Goal: Task Accomplishment & Management: Manage account settings

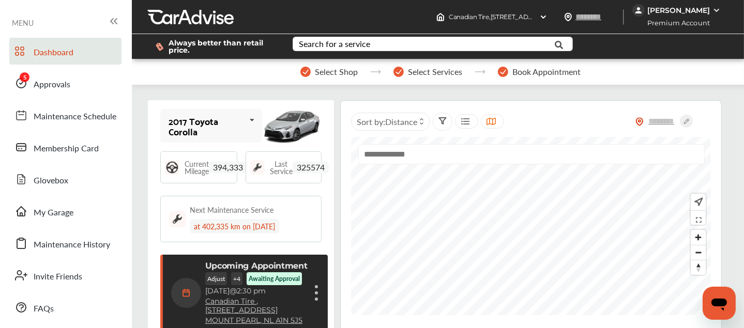
drag, startPoint x: 0, startPoint y: 0, endPoint x: 263, endPoint y: 99, distance: 280.4
drag, startPoint x: 263, startPoint y: 99, endPoint x: 41, endPoint y: 75, distance: 222.4
click at [41, 75] on link "Approvals" at bounding box center [65, 83] width 112 height 27
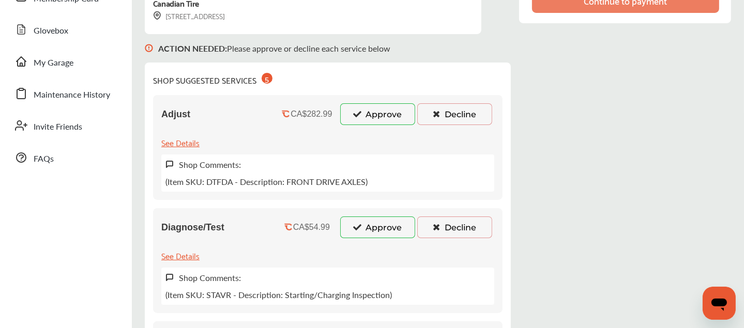
scroll to position [149, 0]
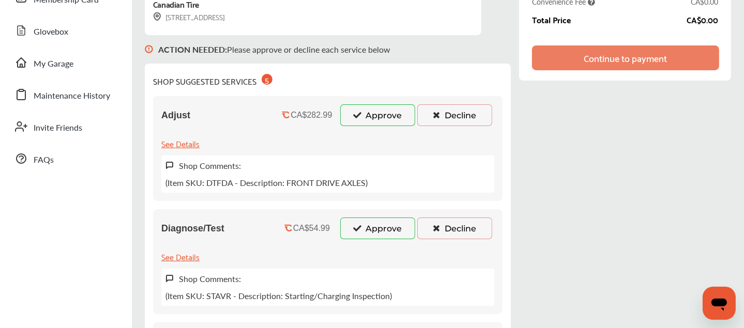
click at [396, 115] on button "Approve" at bounding box center [377, 115] width 75 height 22
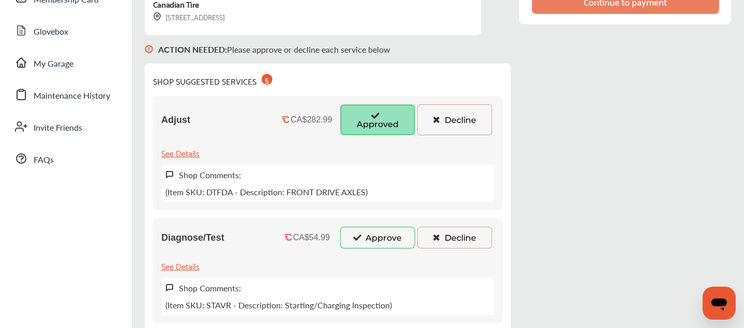
click at [383, 228] on button "Approve" at bounding box center [377, 238] width 75 height 22
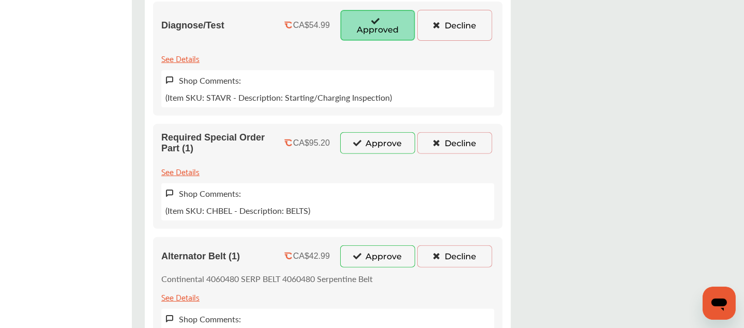
scroll to position [366, 0]
click at [366, 140] on button "Approve" at bounding box center [377, 143] width 75 height 22
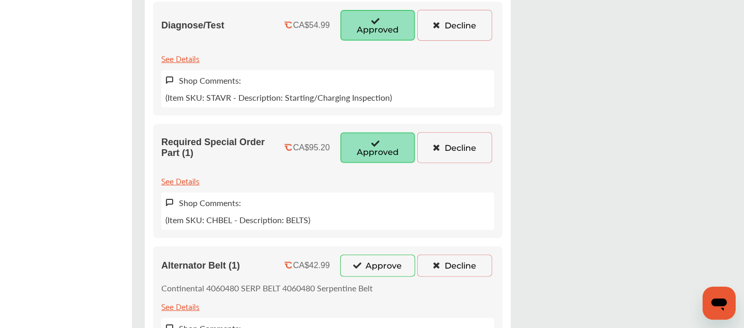
click at [375, 256] on button "Approve" at bounding box center [377, 266] width 75 height 22
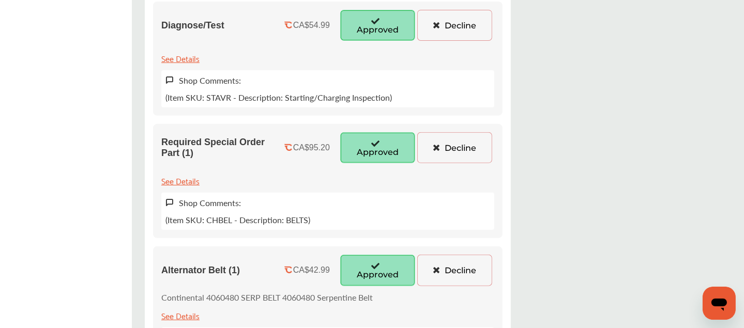
scroll to position [603, 0]
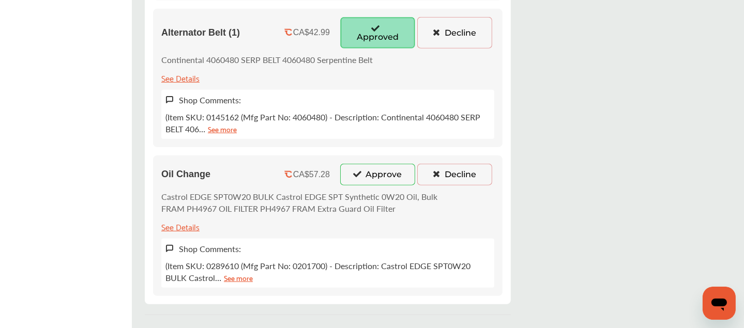
click at [372, 172] on button "Approve" at bounding box center [377, 175] width 75 height 22
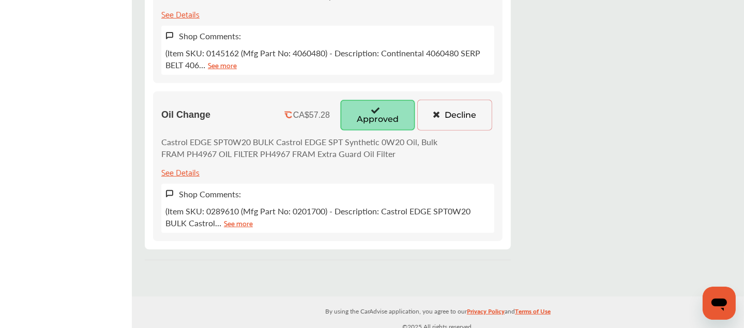
scroll to position [0, 0]
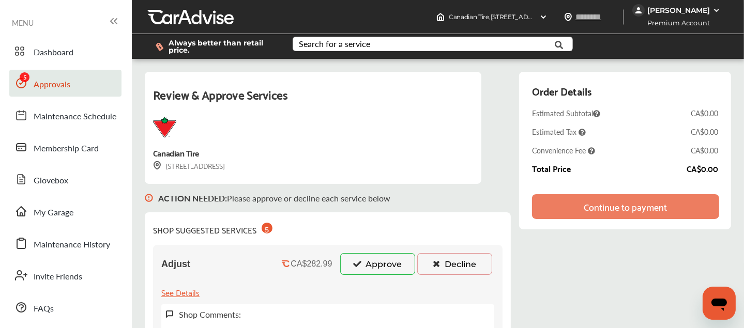
scroll to position [134, 0]
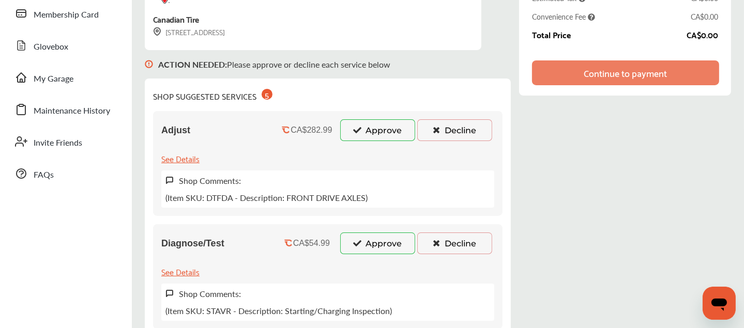
click at [369, 130] on button "Approve" at bounding box center [377, 130] width 75 height 22
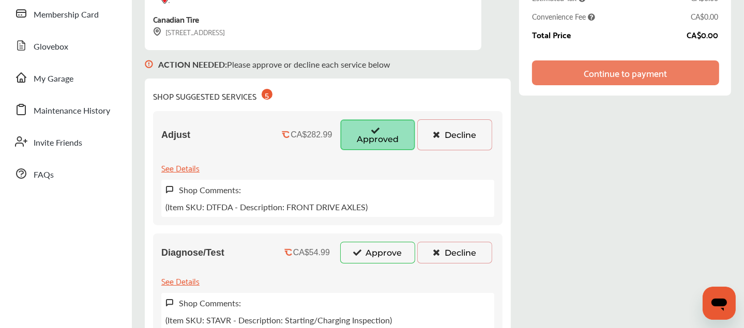
click at [365, 248] on button "Approve" at bounding box center [377, 253] width 75 height 22
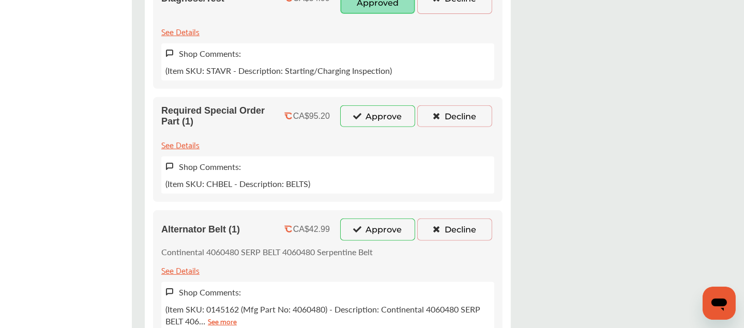
scroll to position [392, 0]
click at [363, 120] on button "Approve" at bounding box center [377, 117] width 75 height 22
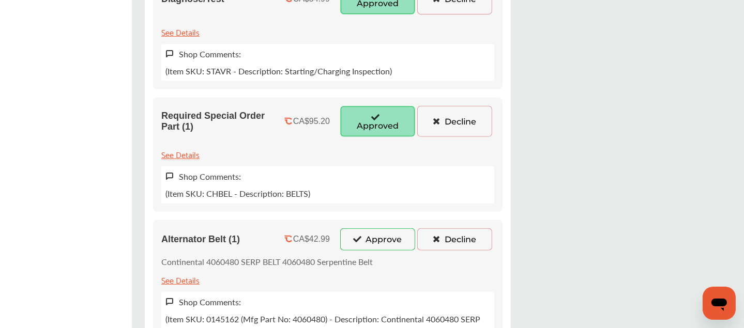
click at [368, 248] on div "Alternator Belt (1) CA$42.99 Approve Decline Continental 4060480 SERP BELT 4060…" at bounding box center [327, 284] width 349 height 129
click at [368, 244] on button "Approve" at bounding box center [377, 239] width 75 height 22
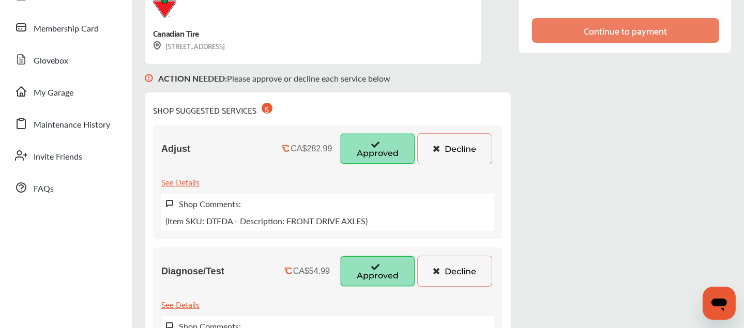
scroll to position [0, 0]
